Goal: Information Seeking & Learning: Learn about a topic

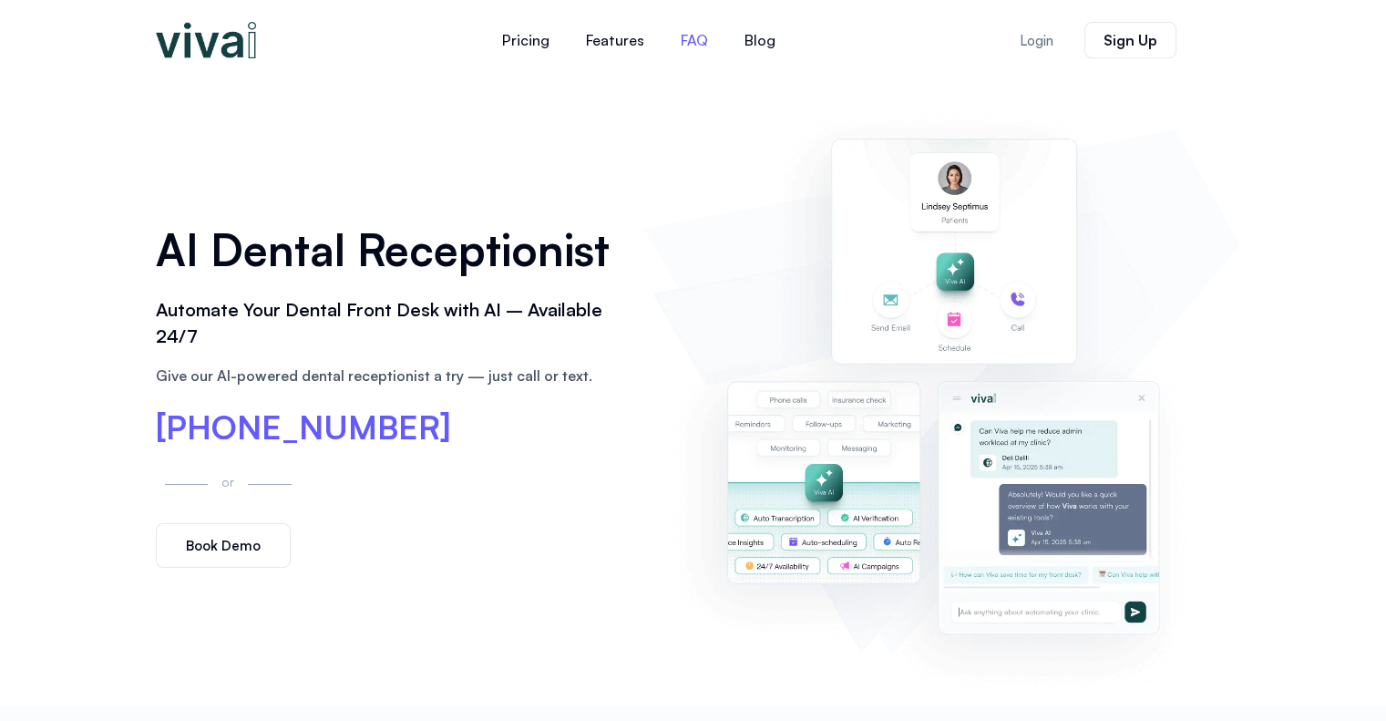
click at [703, 36] on link "FAQ" at bounding box center [694, 40] width 64 height 44
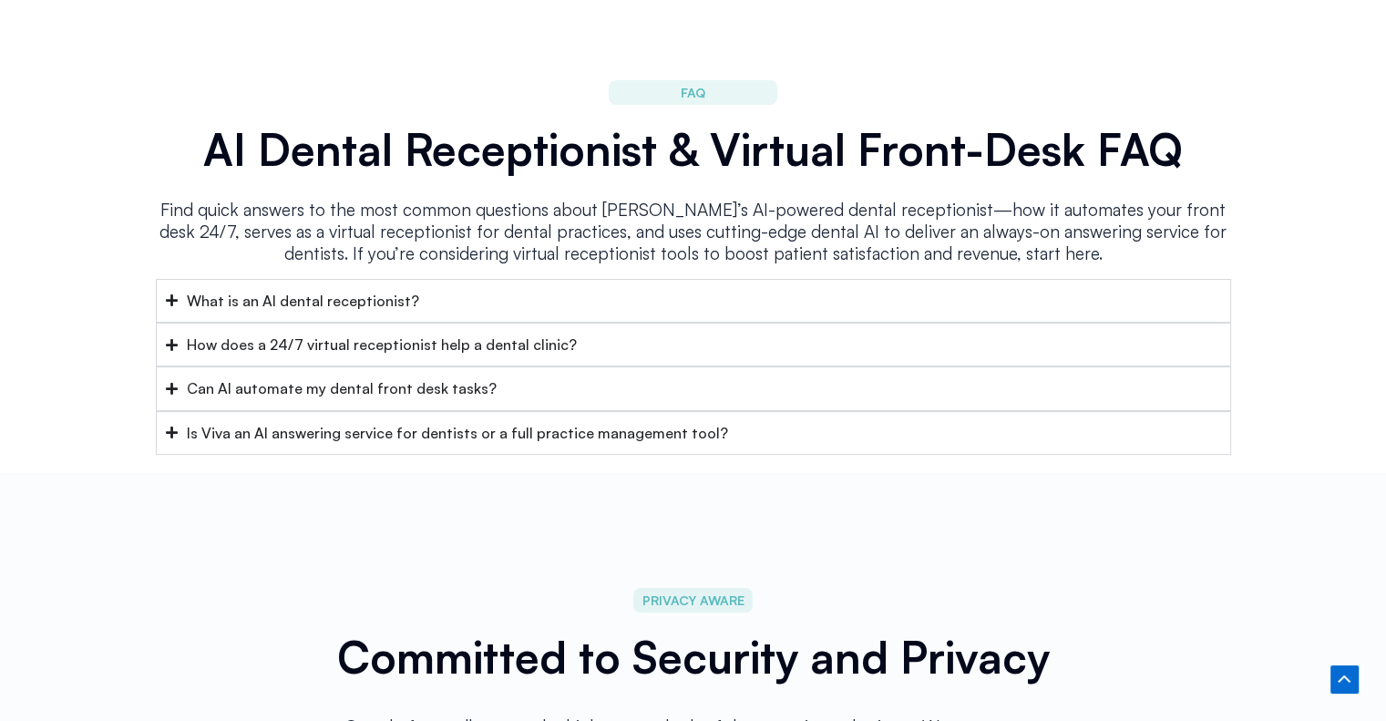
scroll to position [7275, 0]
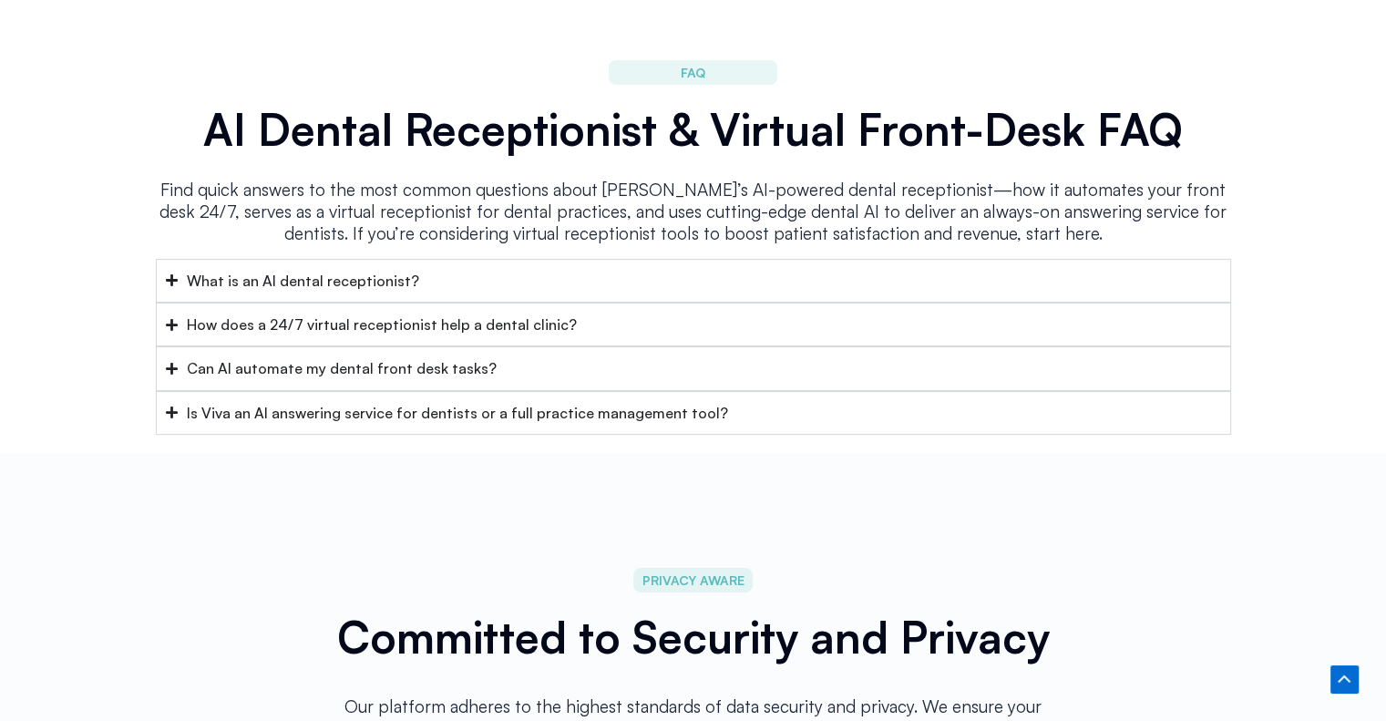
click at [327, 269] on div "What is an AI dental receptionist?" at bounding box center [303, 281] width 232 height 24
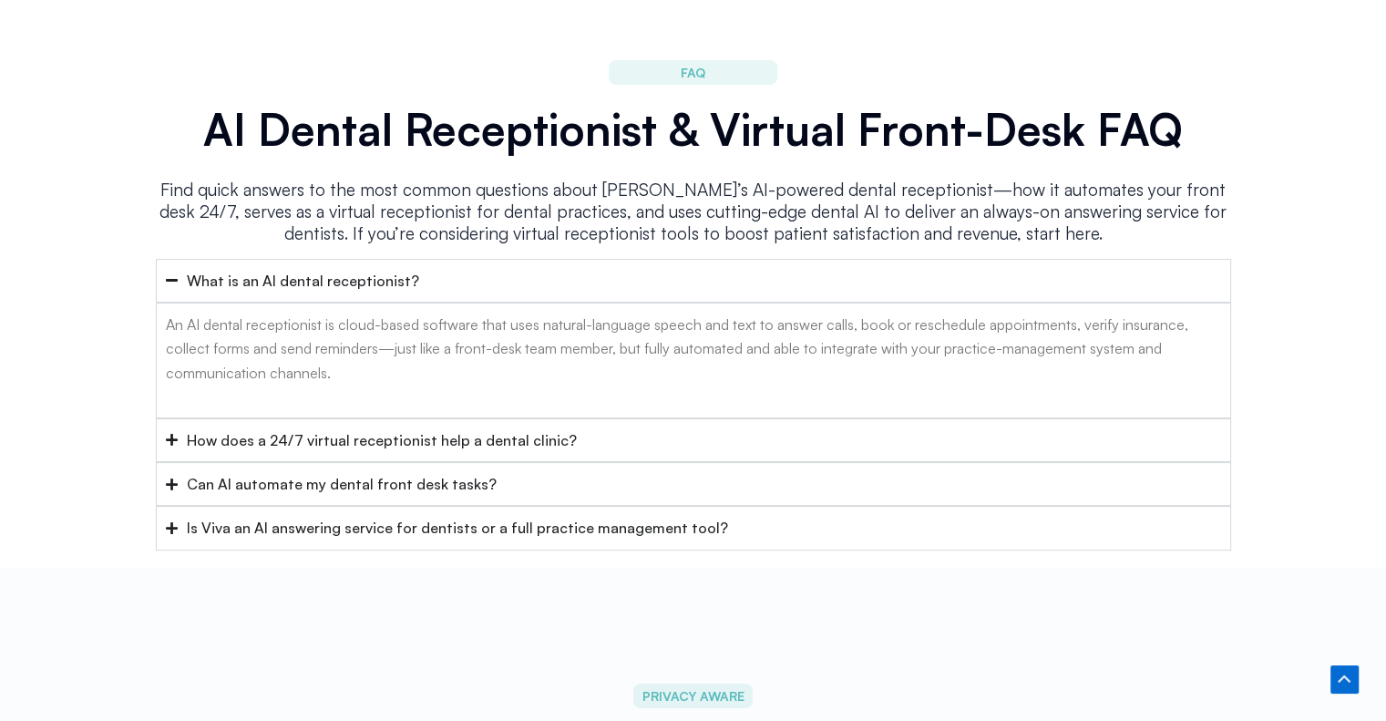
click at [343, 269] on div "What is an AI dental receptionist?" at bounding box center [303, 281] width 232 height 24
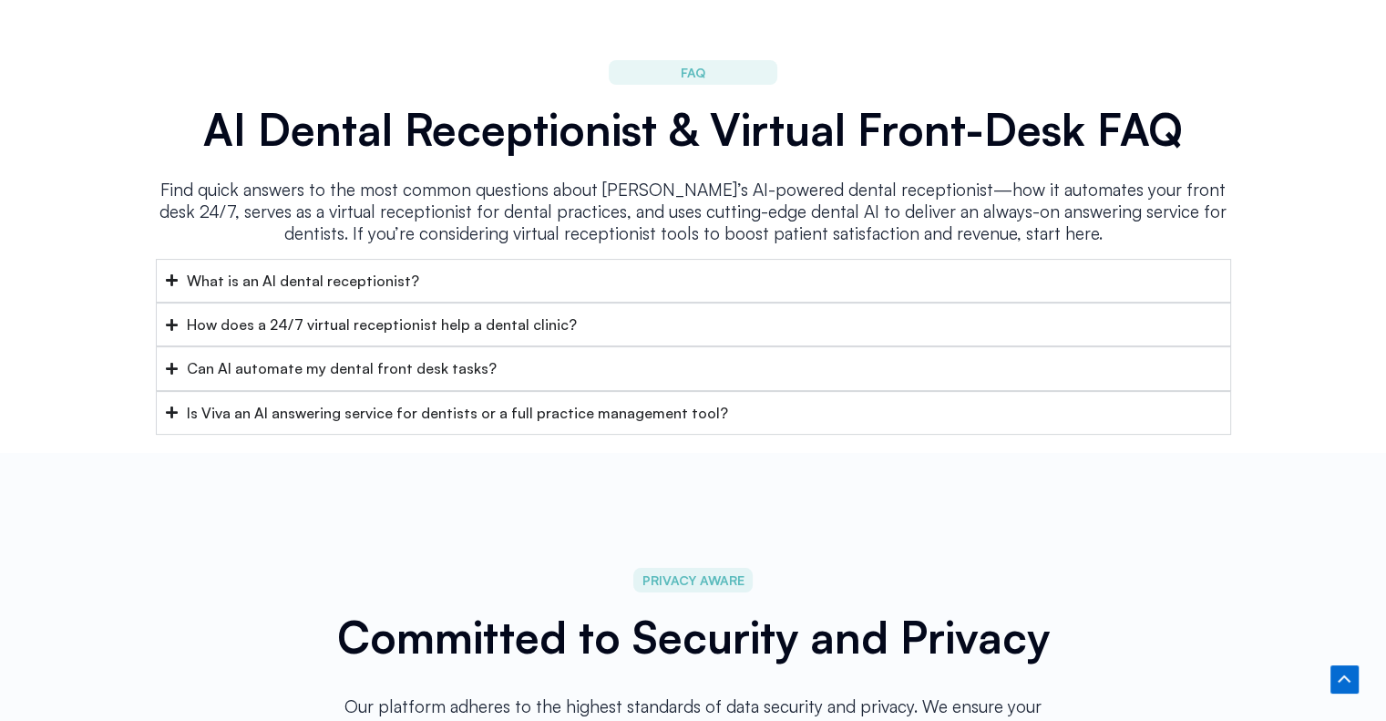
click at [419, 313] on div "How does a 24/7 virtual receptionist help a dental clinic?" at bounding box center [382, 325] width 390 height 24
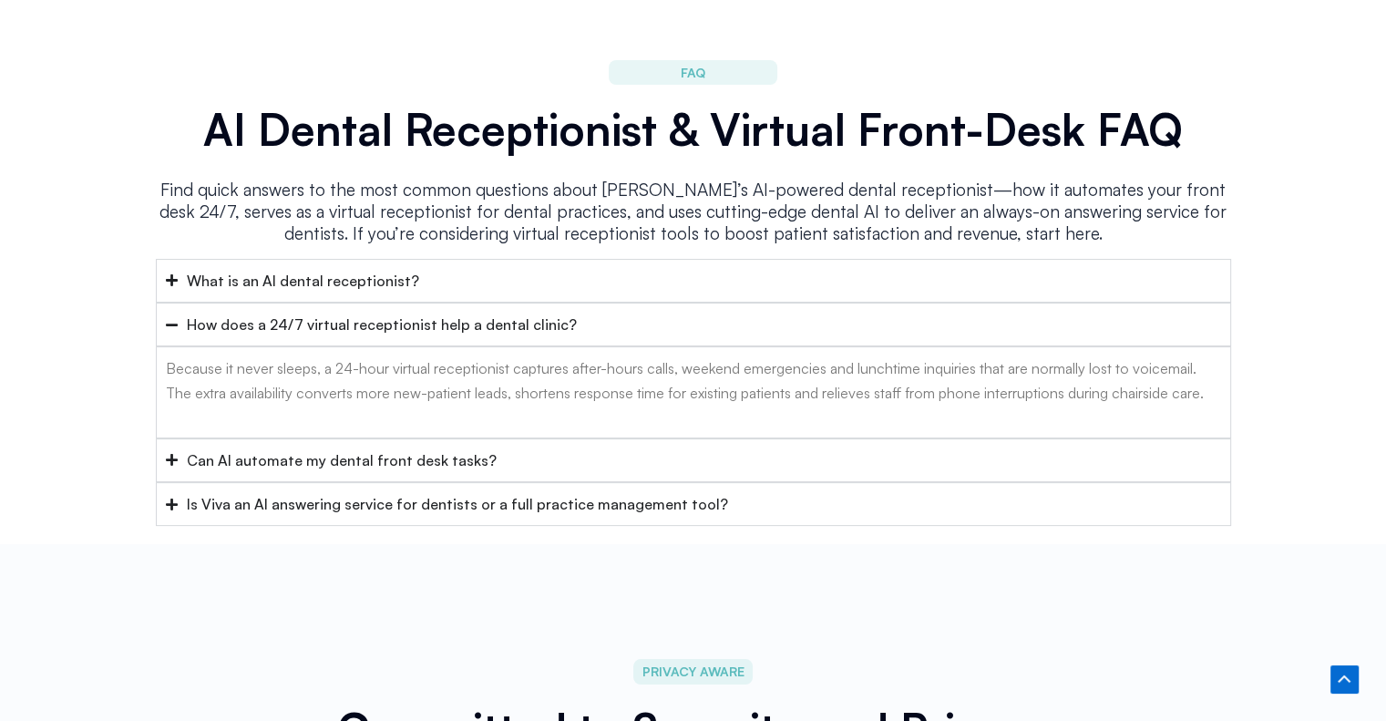
click at [386, 269] on div "What is an AI dental receptionist?" at bounding box center [303, 281] width 232 height 24
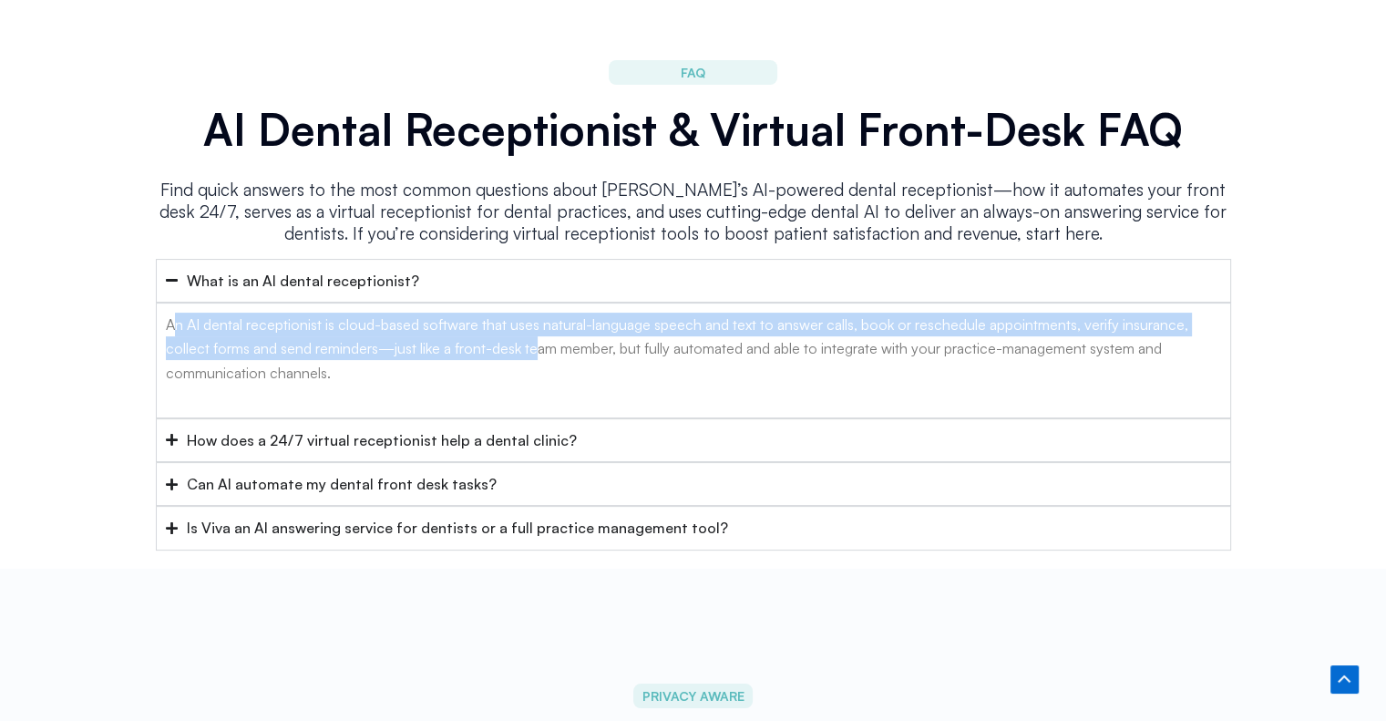
drag, startPoint x: 171, startPoint y: 291, endPoint x: 539, endPoint y: 304, distance: 368.4
click at [539, 313] on p "An AI dental receptionist is cloud-based software that uses natural-language sp…" at bounding box center [693, 349] width 1055 height 72
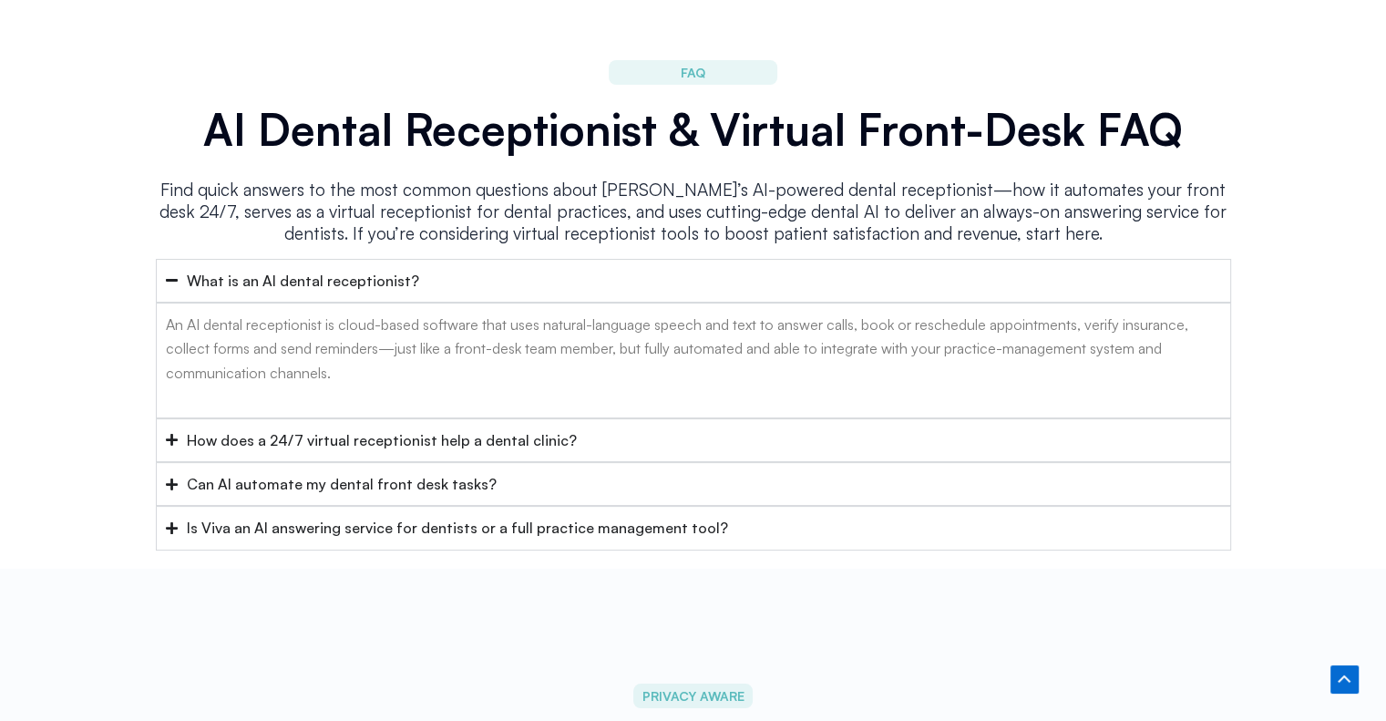
click at [635, 313] on p "An AI dental receptionist is cloud-based software that uses natural-language sp…" at bounding box center [693, 349] width 1055 height 72
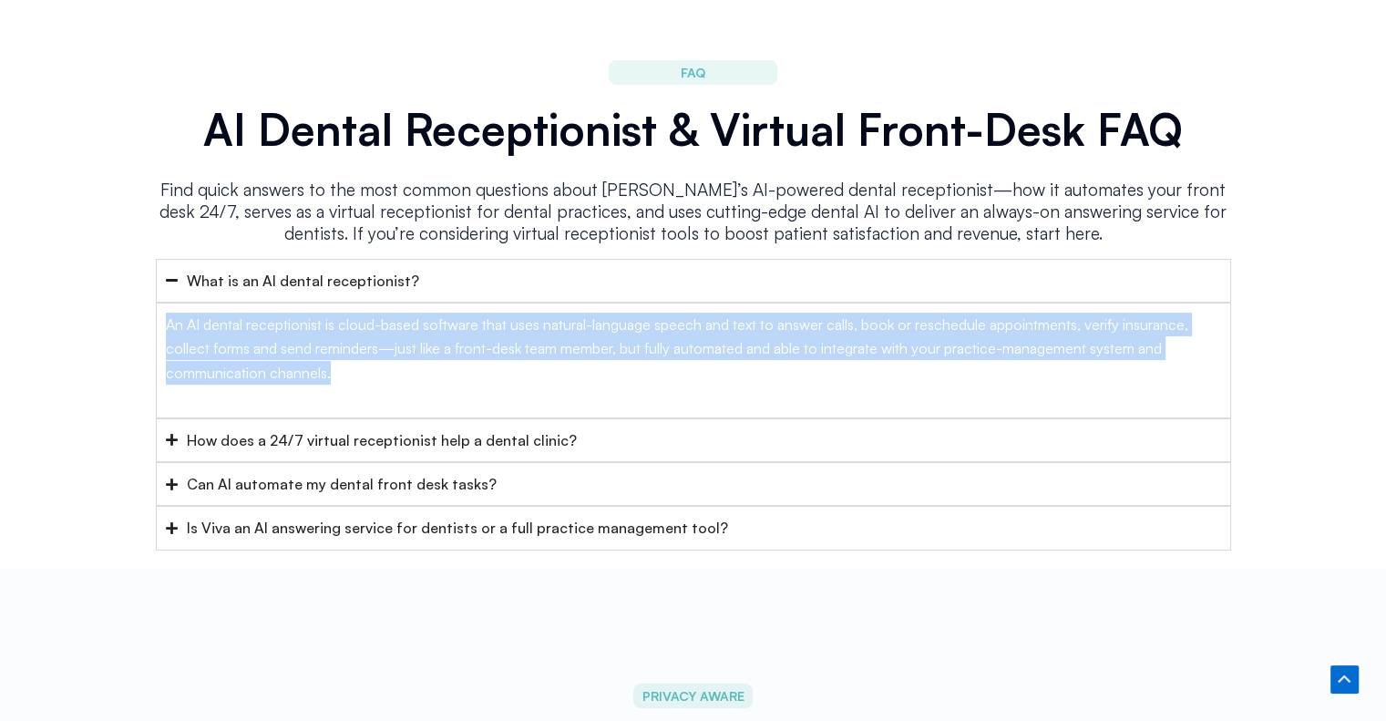
drag, startPoint x: 333, startPoint y: 344, endPoint x: 157, endPoint y: 291, distance: 183.9
click at [157, 303] on div "An AI dental receptionist is cloud-based software that uses natural-language sp…" at bounding box center [693, 361] width 1075 height 116
copy p "An AI dental receptionist is cloud-based software that uses natural-language sp…"
click at [354, 349] on p "An AI dental receptionist is cloud-based software that uses natural-language sp…" at bounding box center [693, 349] width 1055 height 72
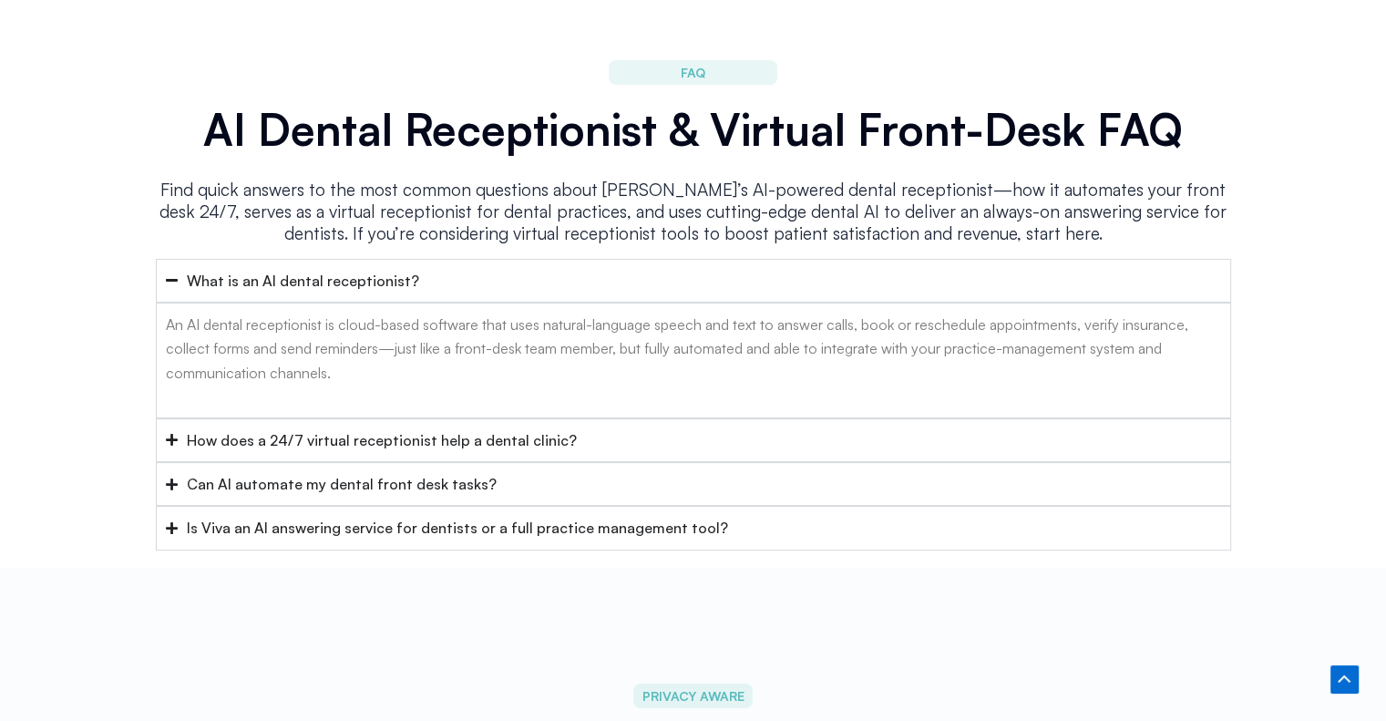
click at [285, 428] on div "How does a 24/7 virtual receptionist help a dental clinic?" at bounding box center [382, 440] width 390 height 24
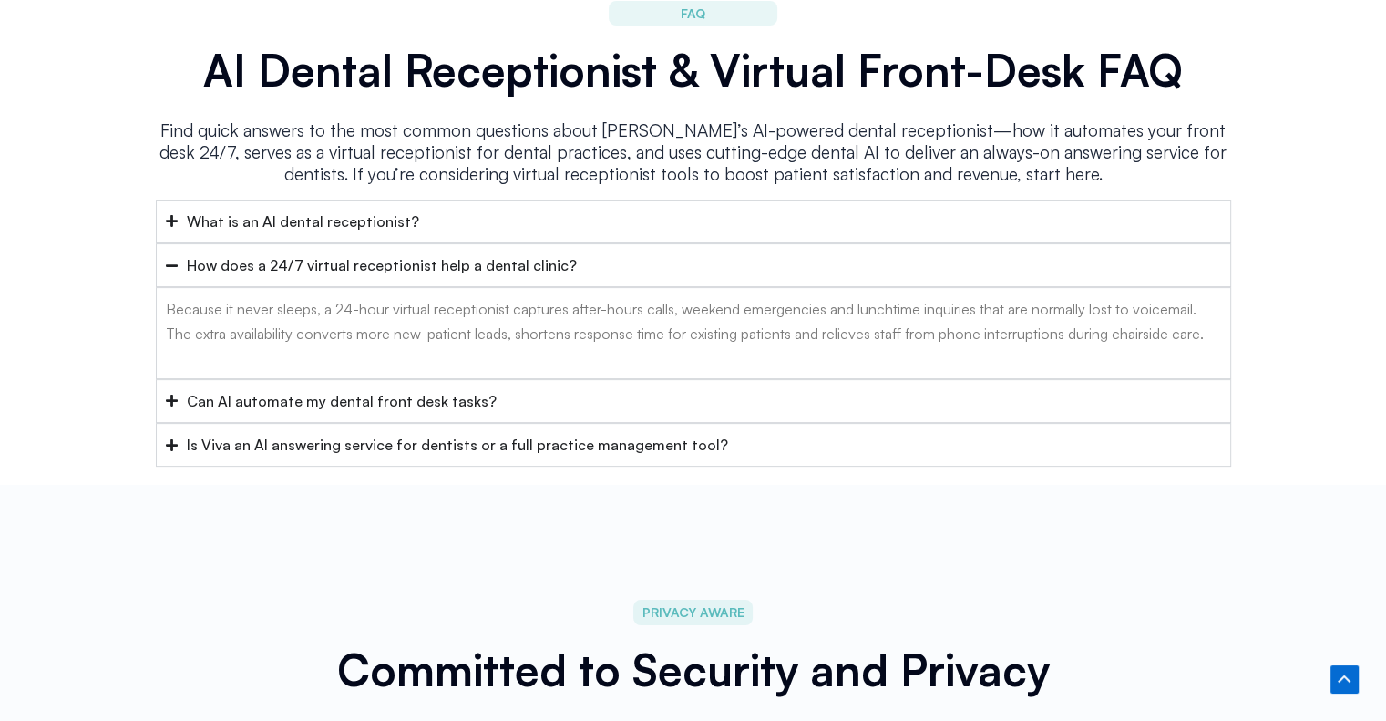
scroll to position [7366, 0]
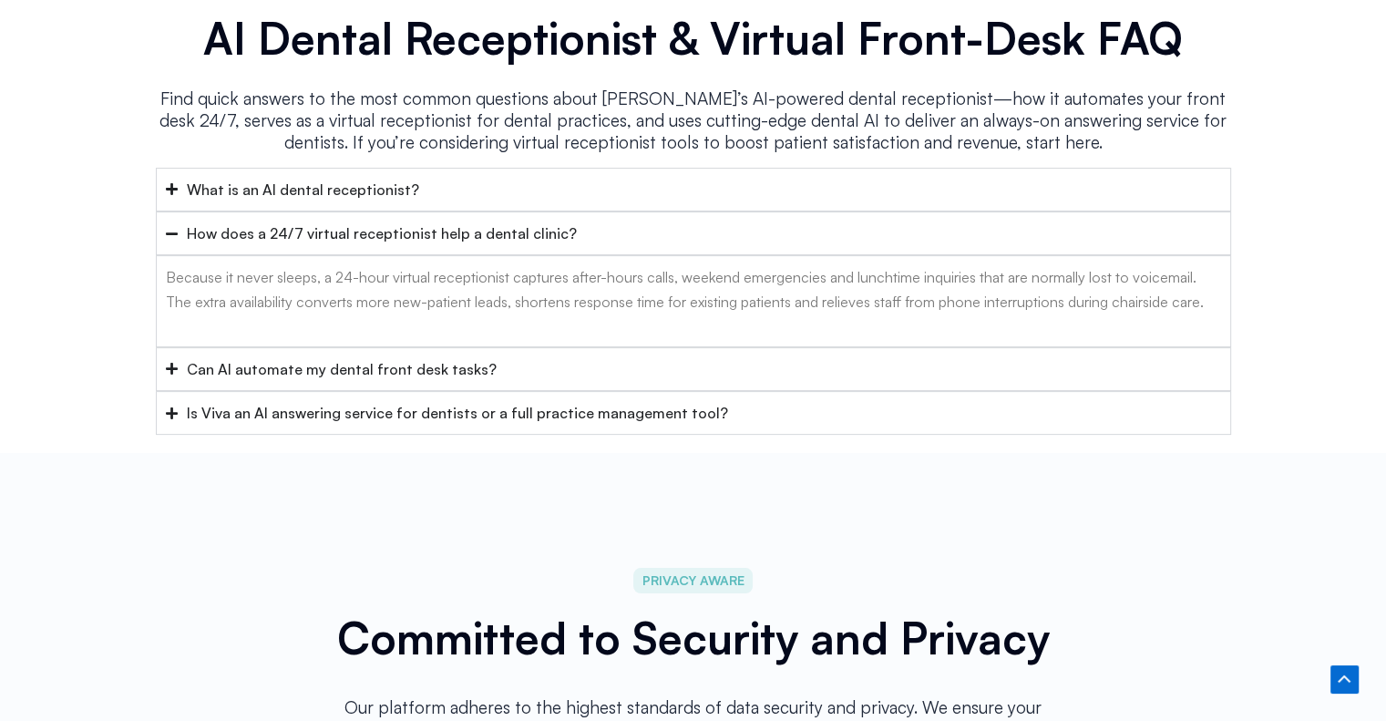
click at [337, 357] on div "Can AI automate my dental front desk tasks?" at bounding box center [342, 369] width 310 height 24
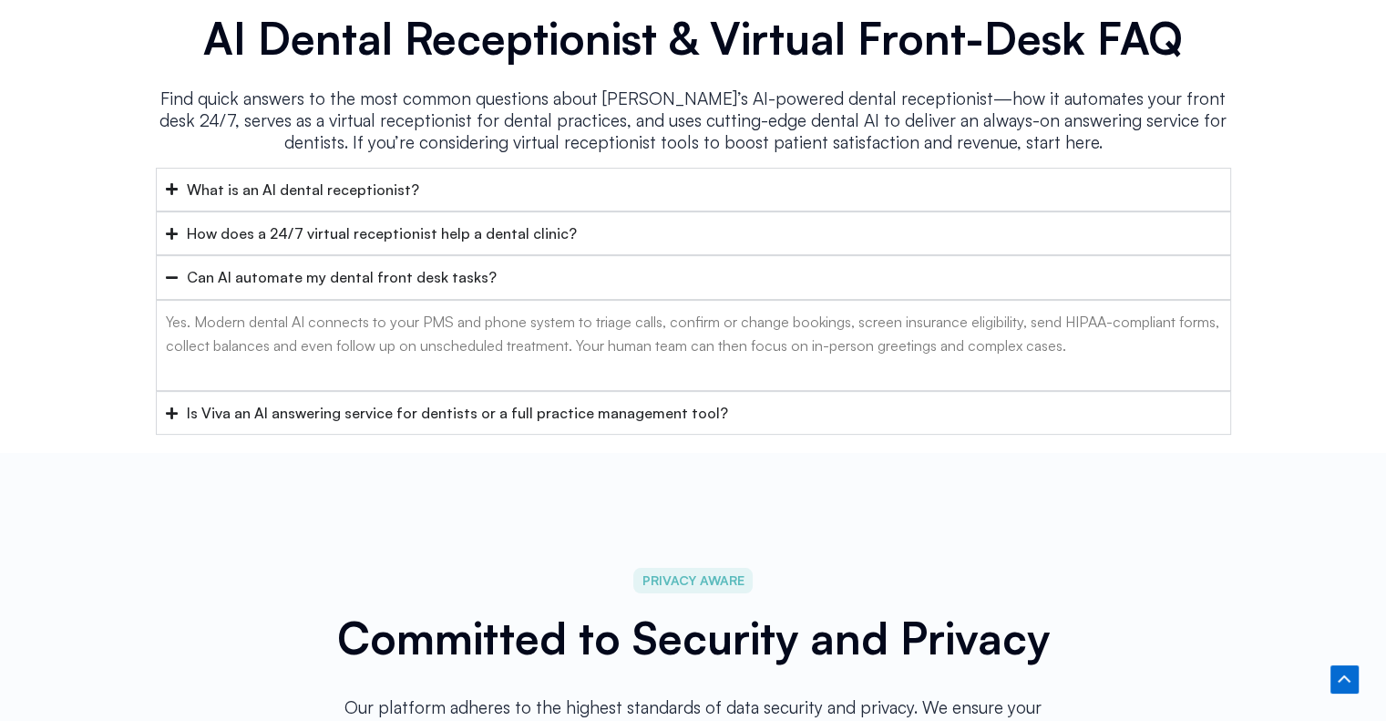
click at [457, 401] on div "Is Viva an AI answering service for dentists or a full practice management tool?" at bounding box center [457, 413] width 541 height 24
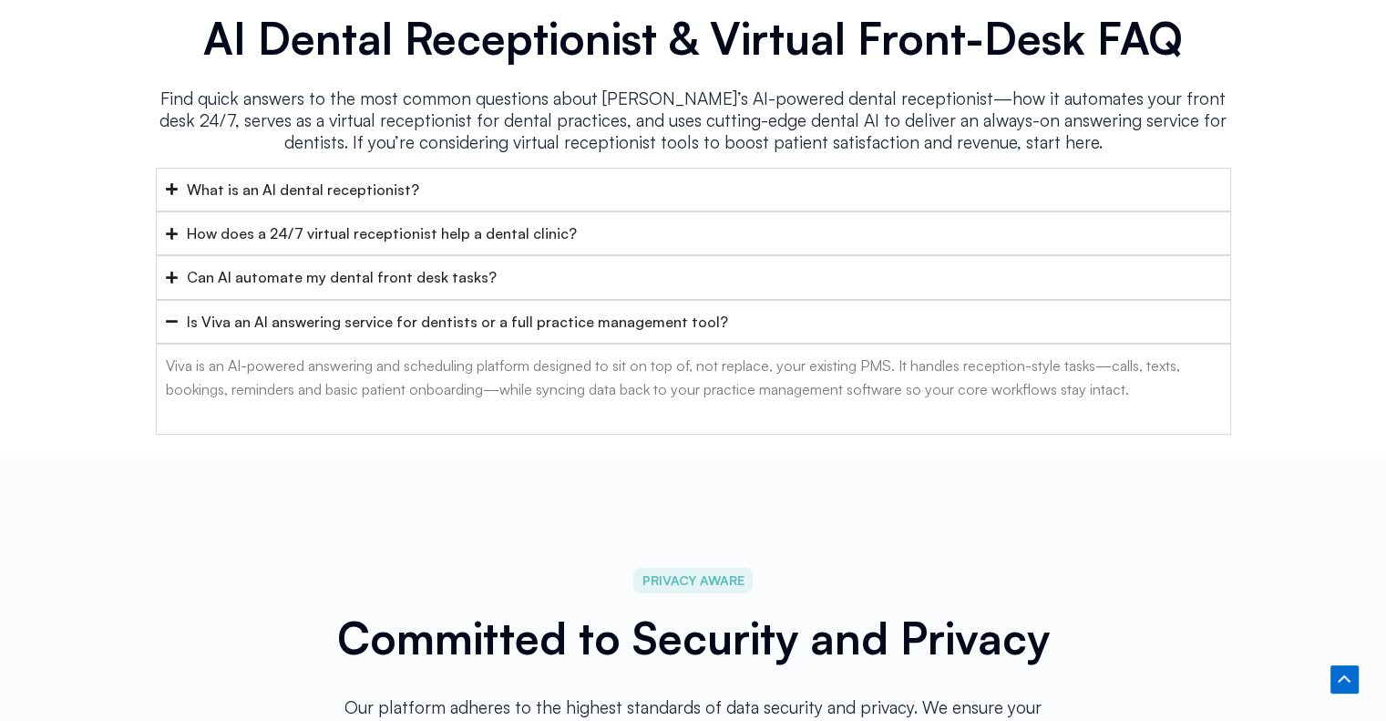
click at [346, 178] on div "What is an AI dental receptionist?" at bounding box center [303, 190] width 232 height 24
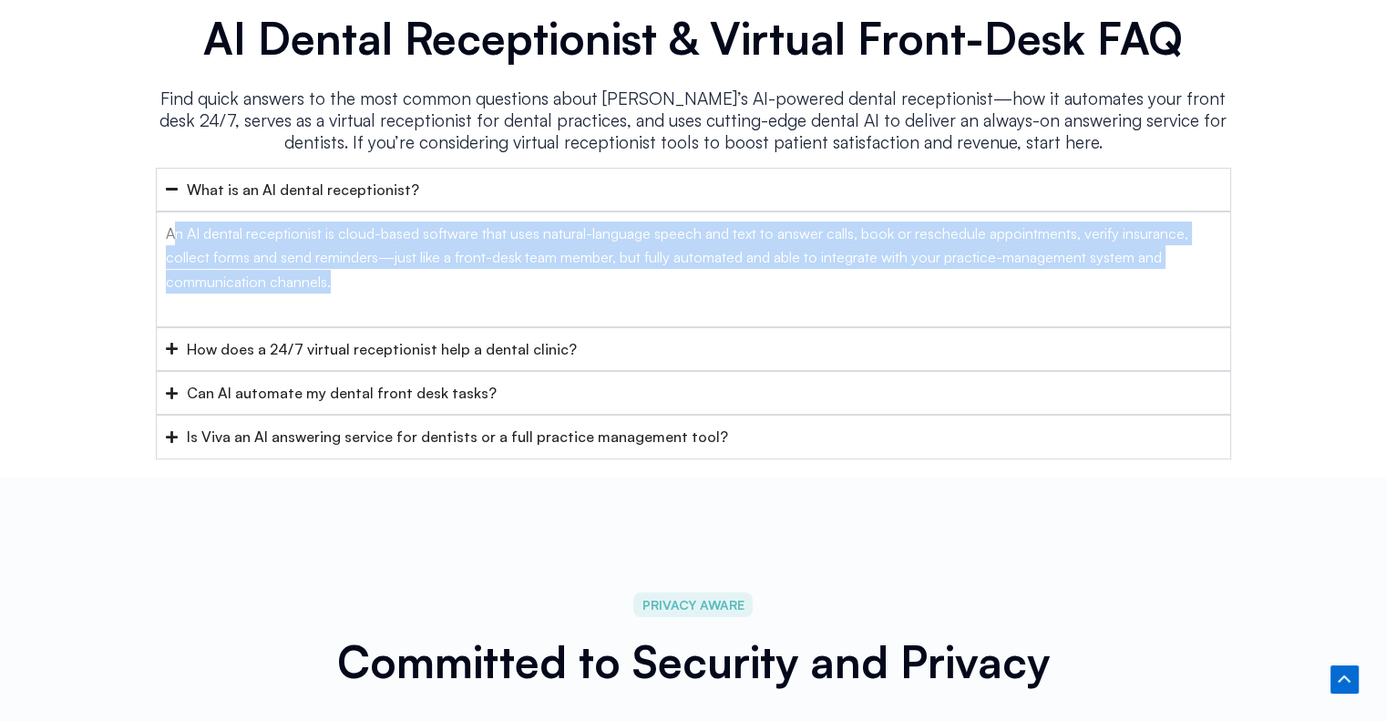
drag, startPoint x: 171, startPoint y: 199, endPoint x: 405, endPoint y: 244, distance: 237.7
click at [405, 244] on p "An AI dental receptionist is cloud-based software that uses natural-language sp…" at bounding box center [693, 257] width 1055 height 72
click at [310, 229] on p "An AI dental receptionist is cloud-based software that uses natural-language sp…" at bounding box center [693, 257] width 1055 height 72
drag, startPoint x: 169, startPoint y: 196, endPoint x: 329, endPoint y: 255, distance: 170.1
click at [329, 255] on p "An AI dental receptionist is cloud-based software that uses natural-language sp…" at bounding box center [693, 257] width 1055 height 72
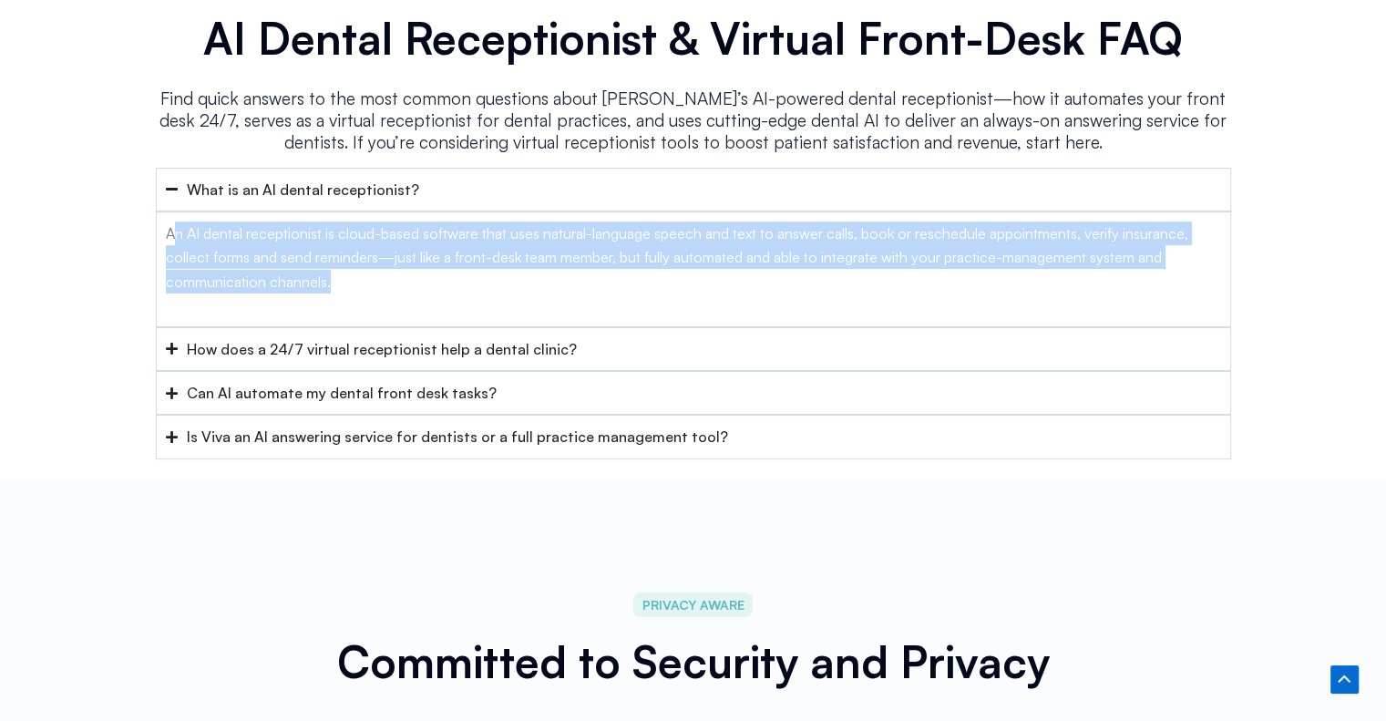
click at [354, 243] on p "An AI dental receptionist is cloud-based software that uses natural-language sp…" at bounding box center [693, 257] width 1055 height 72
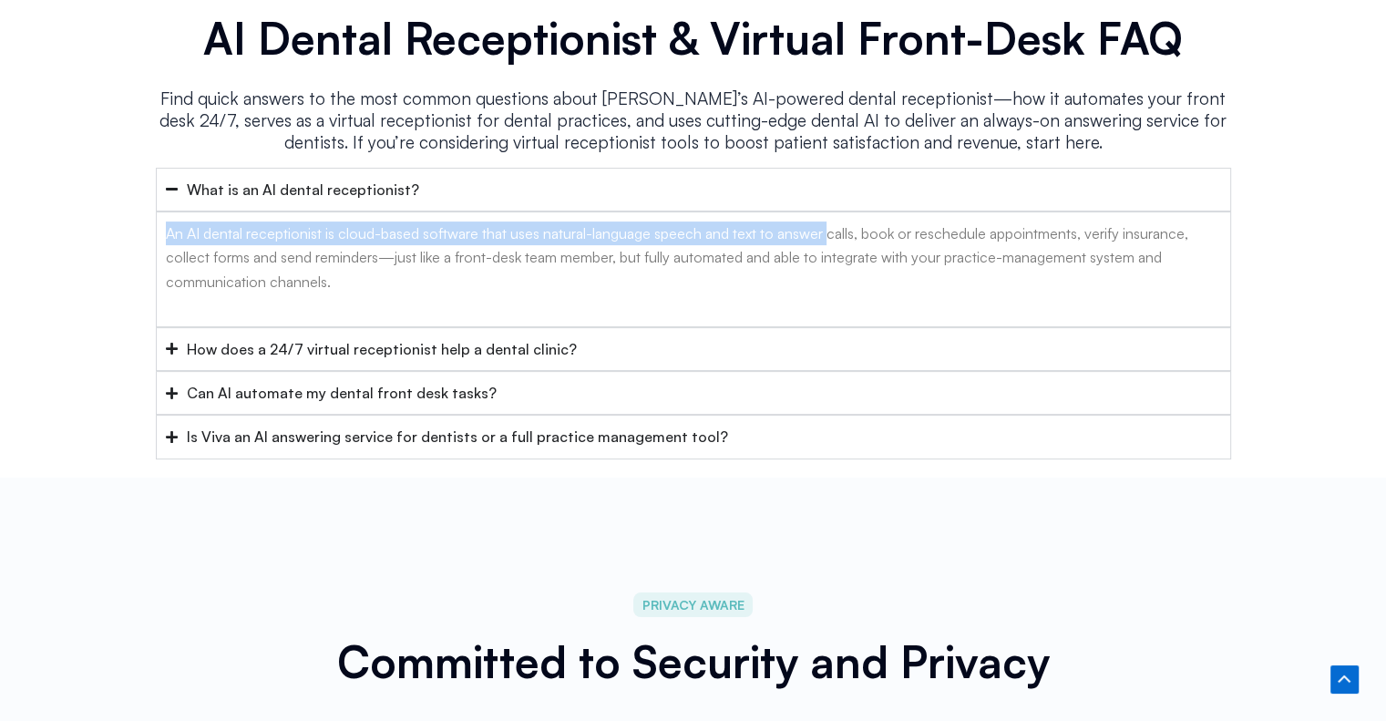
drag, startPoint x: 168, startPoint y: 201, endPoint x: 826, endPoint y: 200, distance: 657.9
click at [826, 221] on p "An AI dental receptionist is cloud-based software that uses natural-language sp…" at bounding box center [693, 257] width 1055 height 72
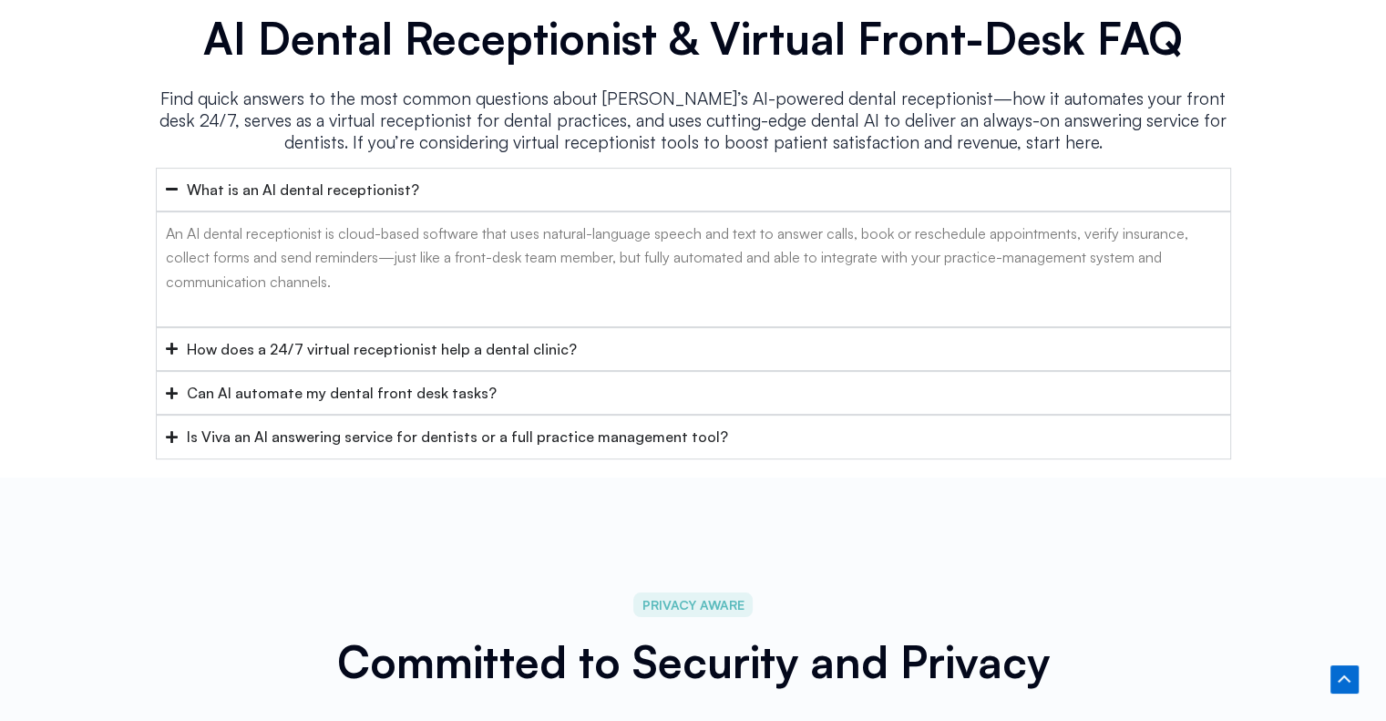
click at [1008, 221] on p "An AI dental receptionist is cloud-based software that uses natural-language sp…" at bounding box center [693, 257] width 1055 height 72
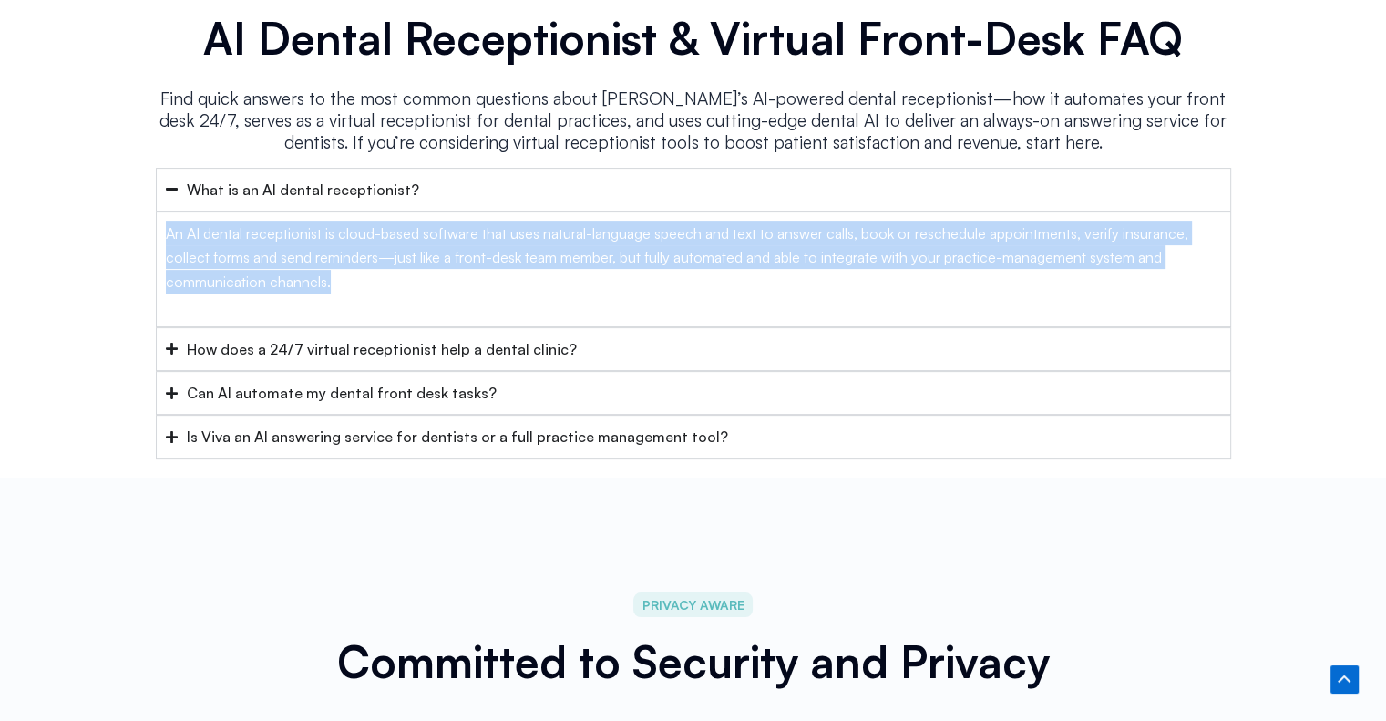
drag, startPoint x: 351, startPoint y: 246, endPoint x: 154, endPoint y: 200, distance: 202.2
click at [154, 200] on div "FAQ AI Dental Receptionist & Virtual Front-Desk FAQ Find quick answers to the m…" at bounding box center [693, 210] width 1093 height 518
copy p "An AI dental receptionist is cloud-based software that uses natural-language sp…"
drag, startPoint x: 869, startPoint y: 231, endPoint x: 867, endPoint y: 221, distance: 11.1
copy p "An AI dental receptionist is cloud-based software that uses natural-language sp…"
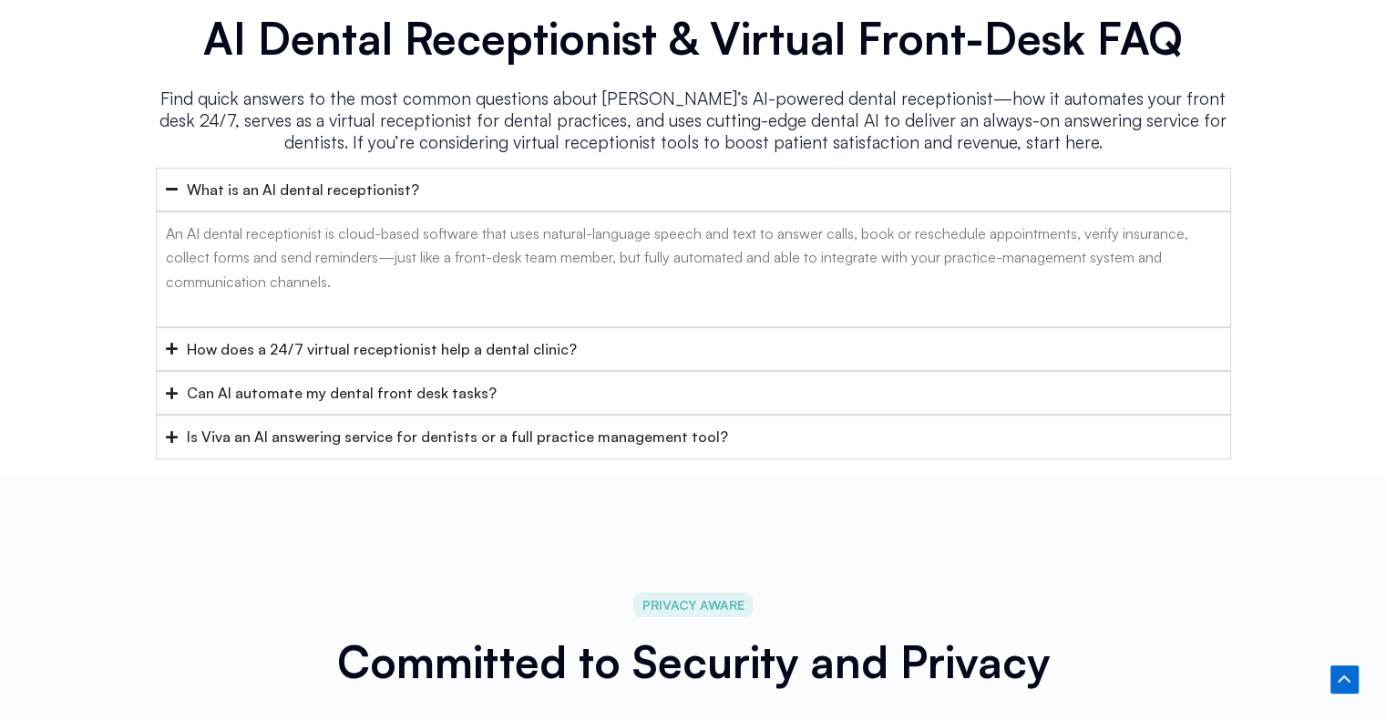
click at [284, 337] on div "How does a 24/7 virtual receptionist help a dental clinic?" at bounding box center [382, 349] width 390 height 24
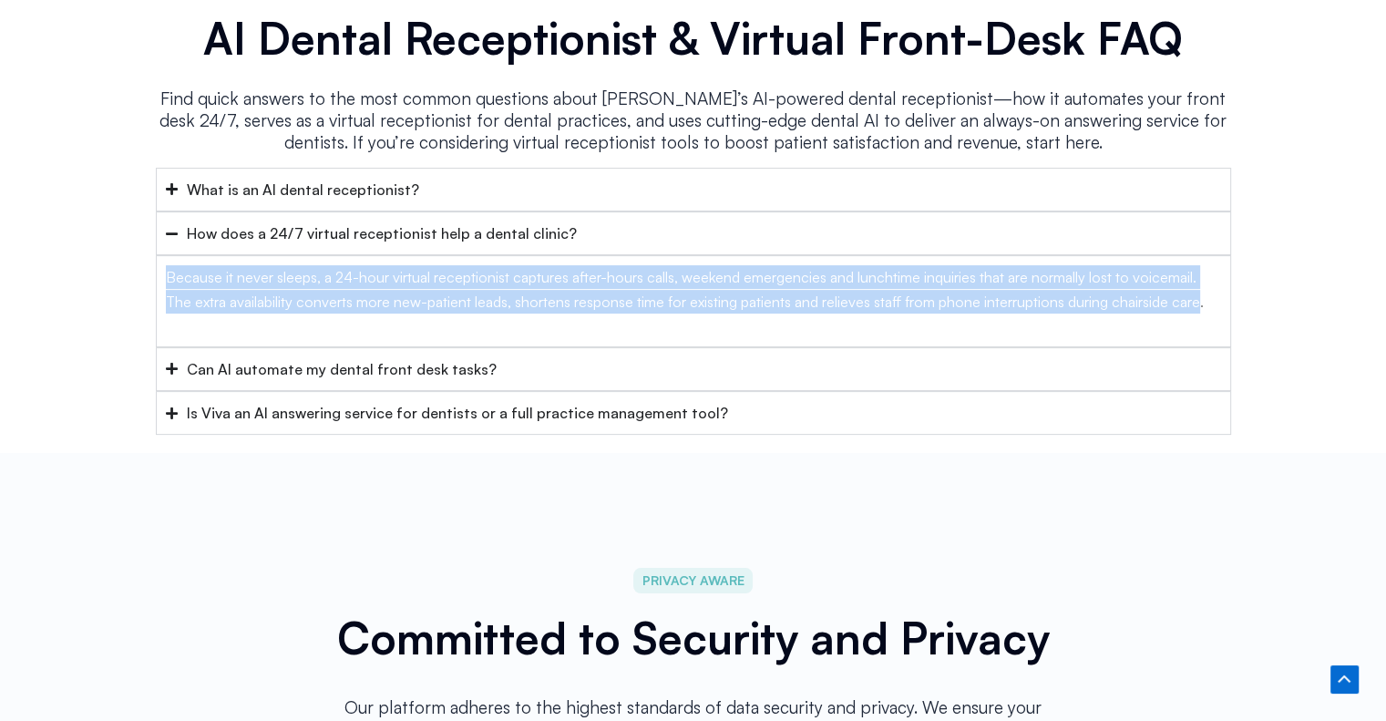
drag, startPoint x: 164, startPoint y: 241, endPoint x: 1246, endPoint y: 306, distance: 1083.6
click at [1203, 277] on div "Because it never sleeps, a 24-hour virtual receptionist captures after-hours ca…" at bounding box center [693, 300] width 1075 height 91
click at [1246, 306] on div "FAQ AI Dental Receptionist & Virtual Front-Desk FAQ Find quick answers to the m…" at bounding box center [693, 197] width 1386 height 511
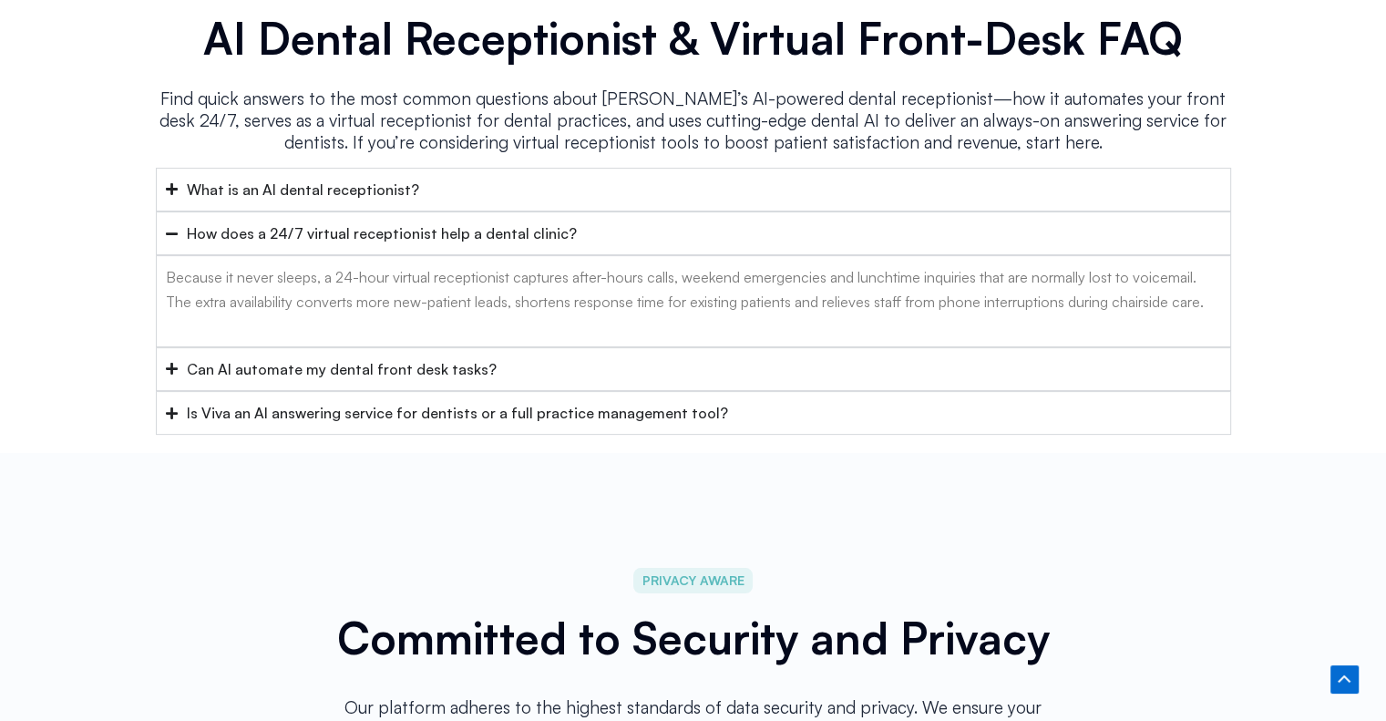
click at [299, 357] on div "Can AI automate my dental front desk tasks?" at bounding box center [342, 369] width 310 height 24
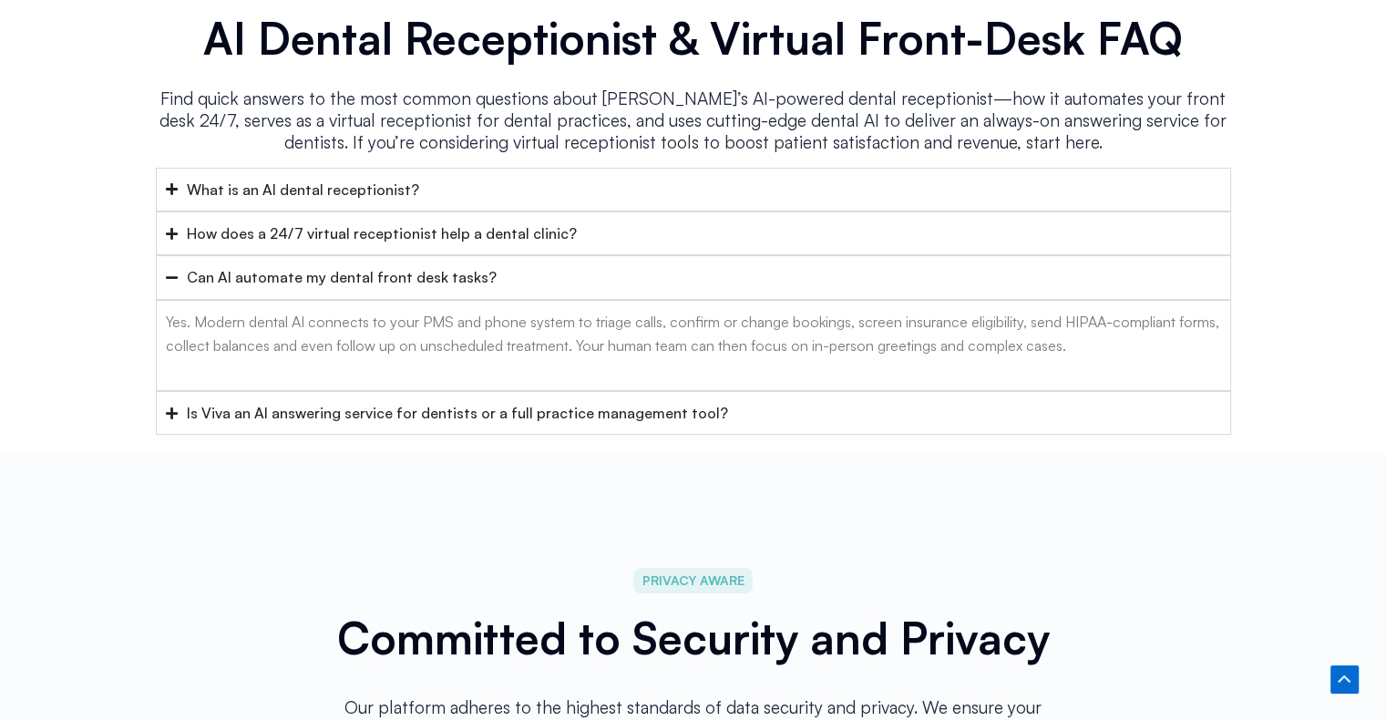
click at [352, 221] on div "How does a 24/7 virtual receptionist help a dental clinic?" at bounding box center [382, 233] width 390 height 24
